Goal: Register for event/course

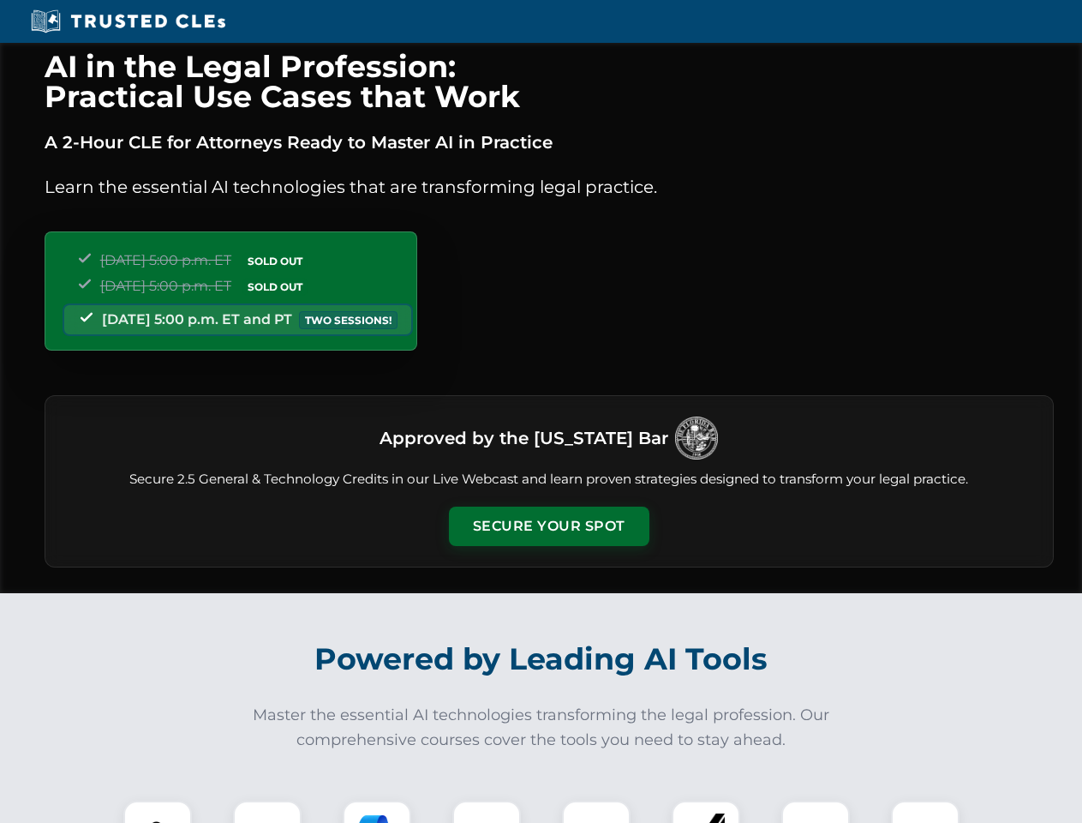
click at [549, 526] on button "Secure Your Spot" at bounding box center [549, 526] width 201 height 39
click at [158, 812] on img at bounding box center [158, 835] width 50 height 50
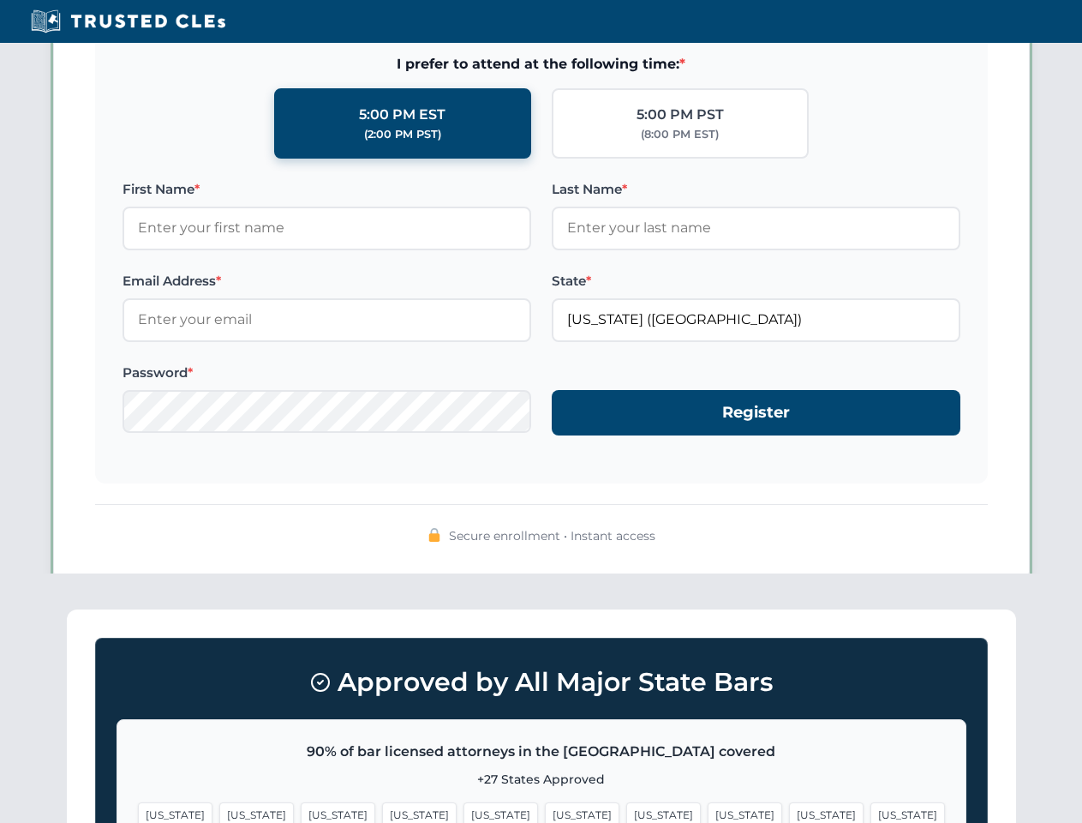
click at [626, 812] on span "[US_STATE]" at bounding box center [663, 814] width 75 height 25
click at [789, 812] on span "[US_STATE]" at bounding box center [826, 814] width 75 height 25
